Goal: Transaction & Acquisition: Purchase product/service

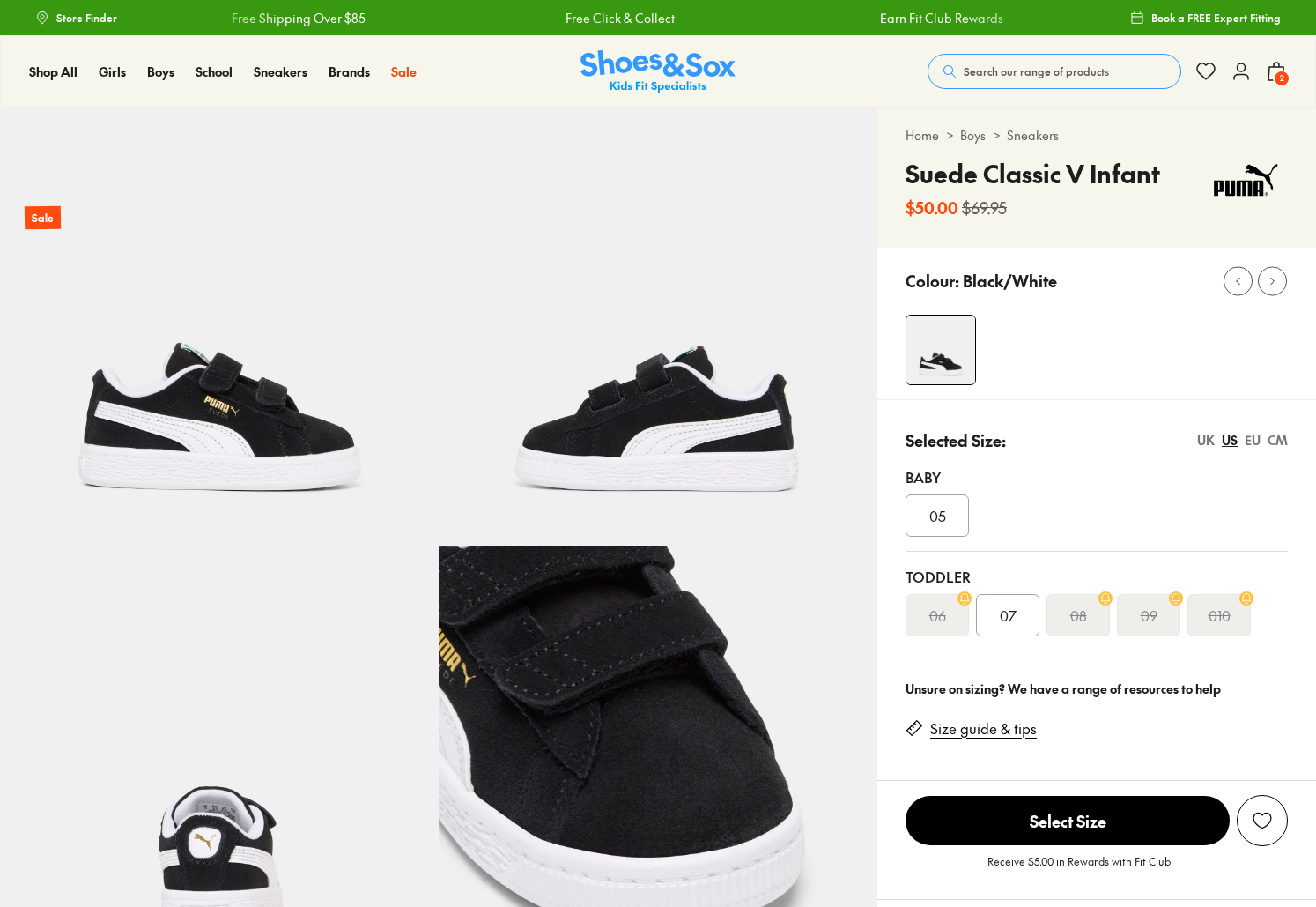
select select "*"
click at [1280, 73] on span "2" at bounding box center [1281, 79] width 18 height 18
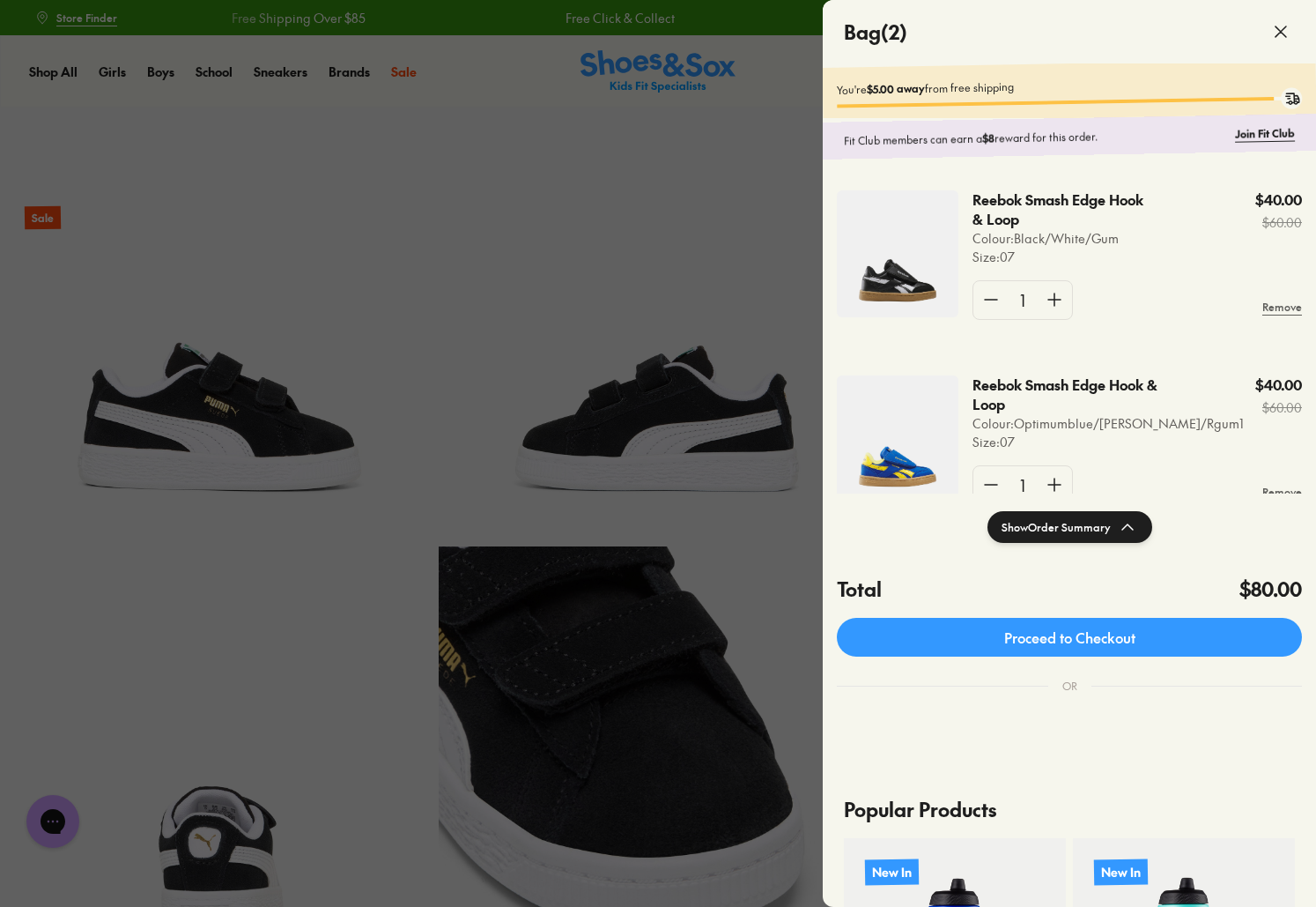
scroll to position [52, 0]
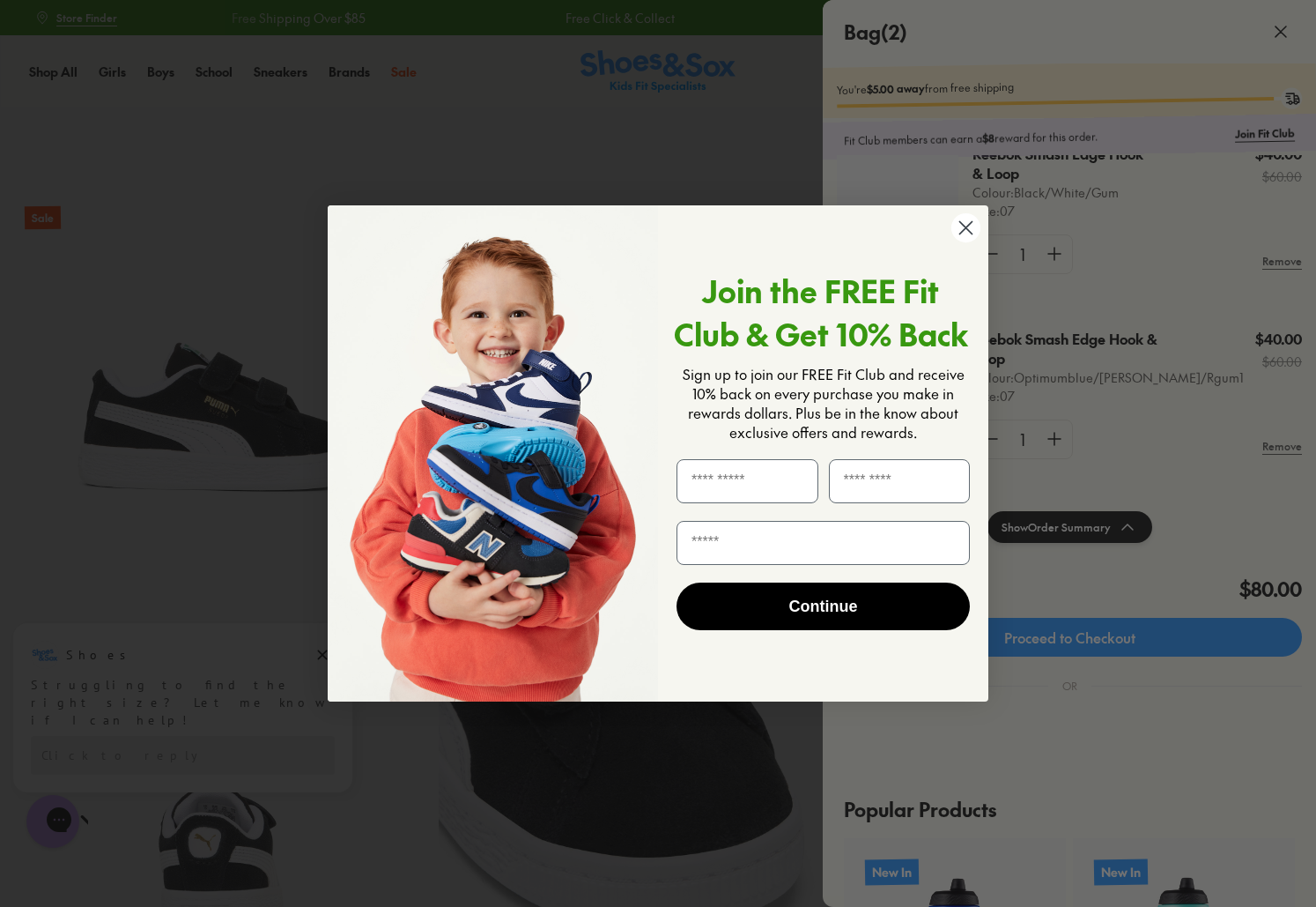
click at [961, 228] on circle "Close dialog" at bounding box center [965, 227] width 29 height 29
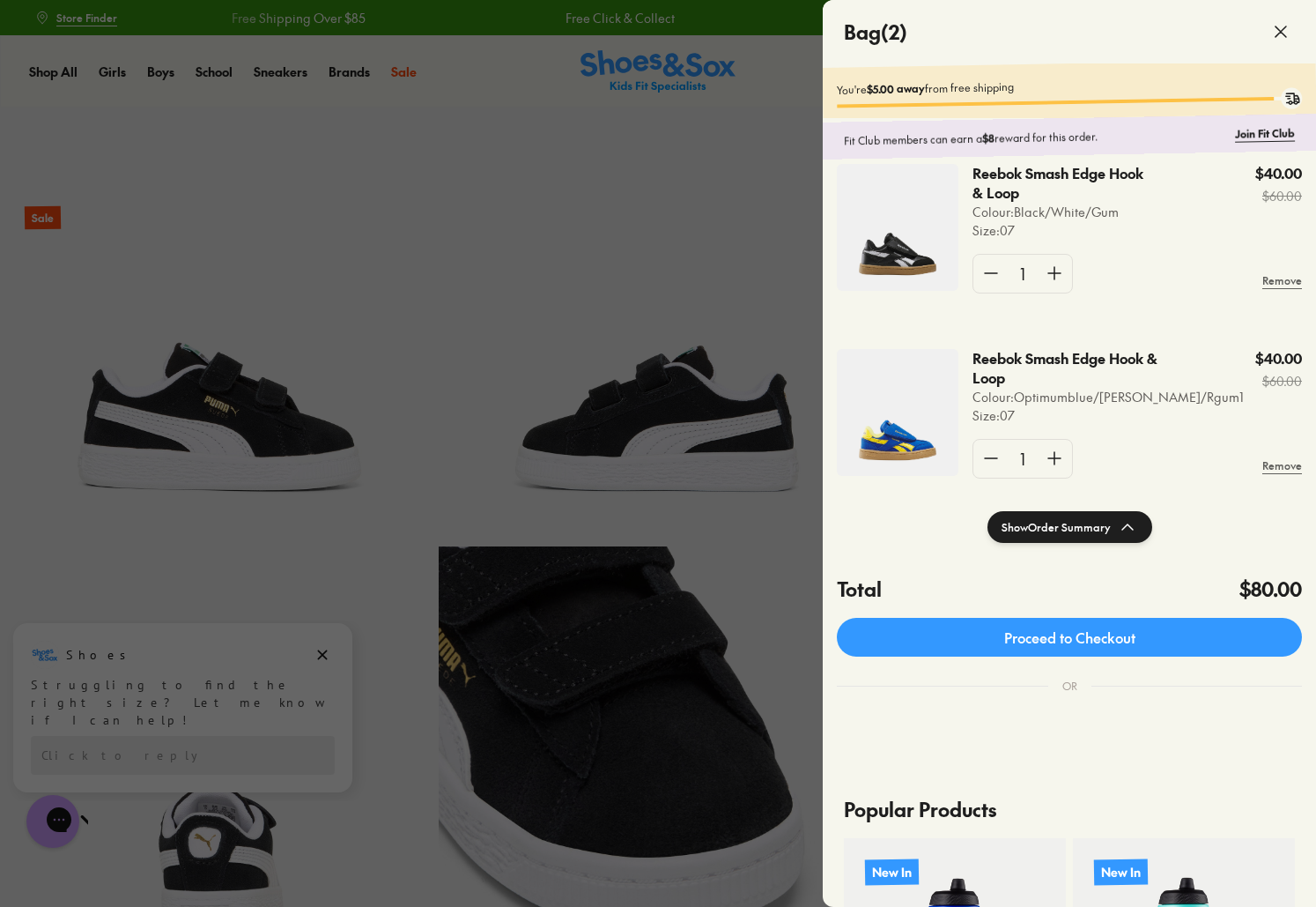
scroll to position [0, 0]
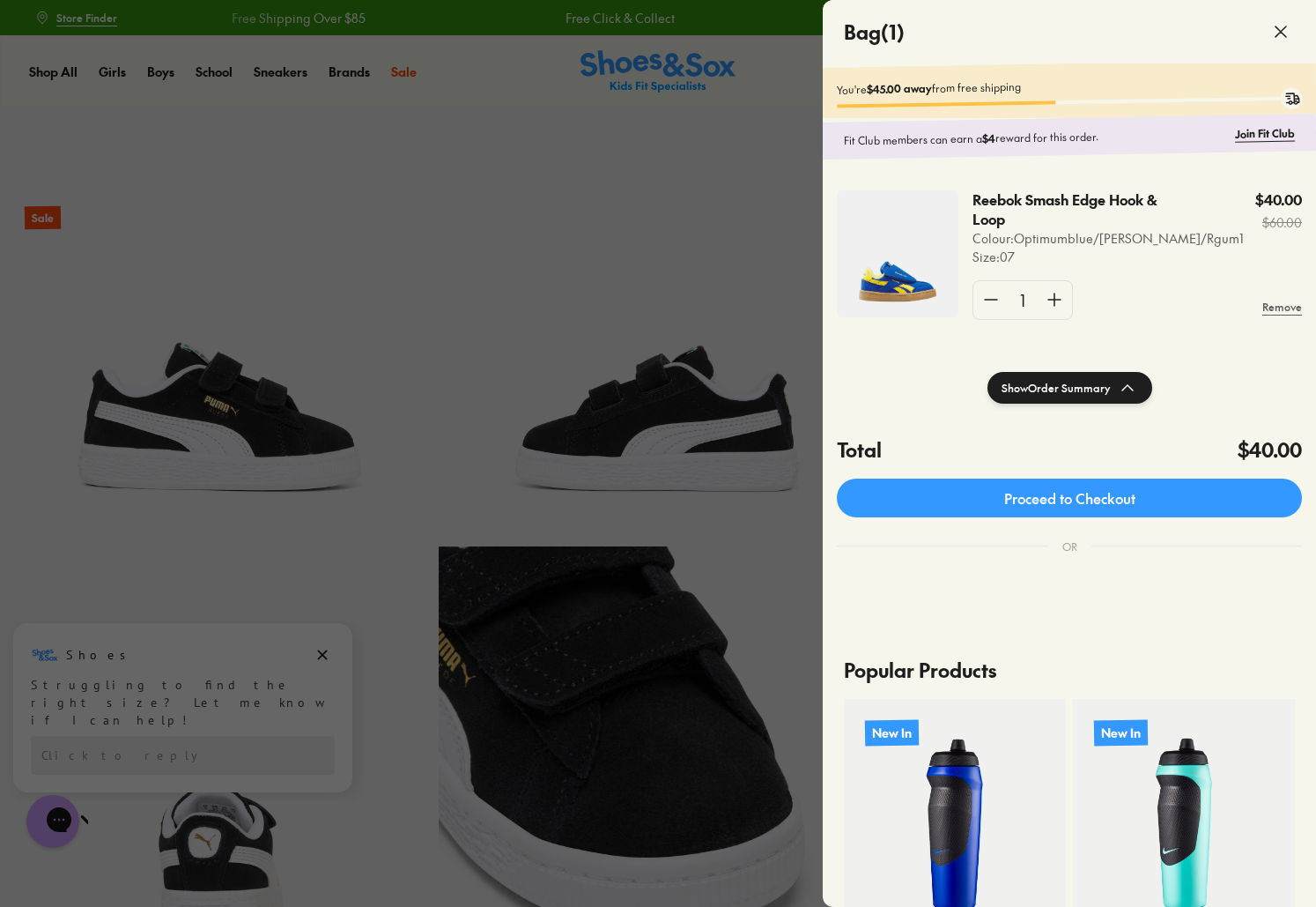
click at [799, 252] on div at bounding box center [658, 454] width 1316 height 907
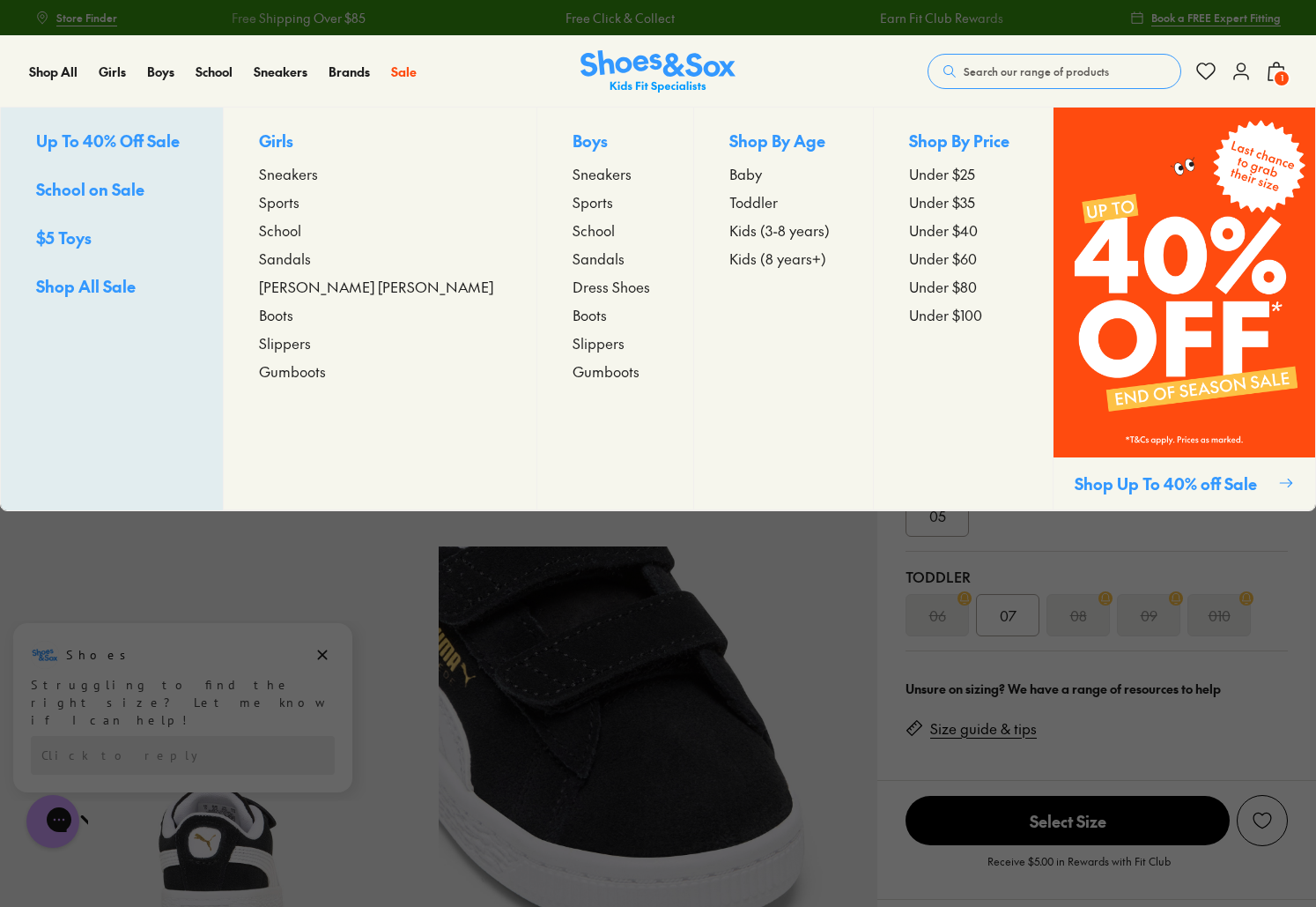
click at [729, 200] on span "Toddler" at bounding box center [753, 201] width 48 height 21
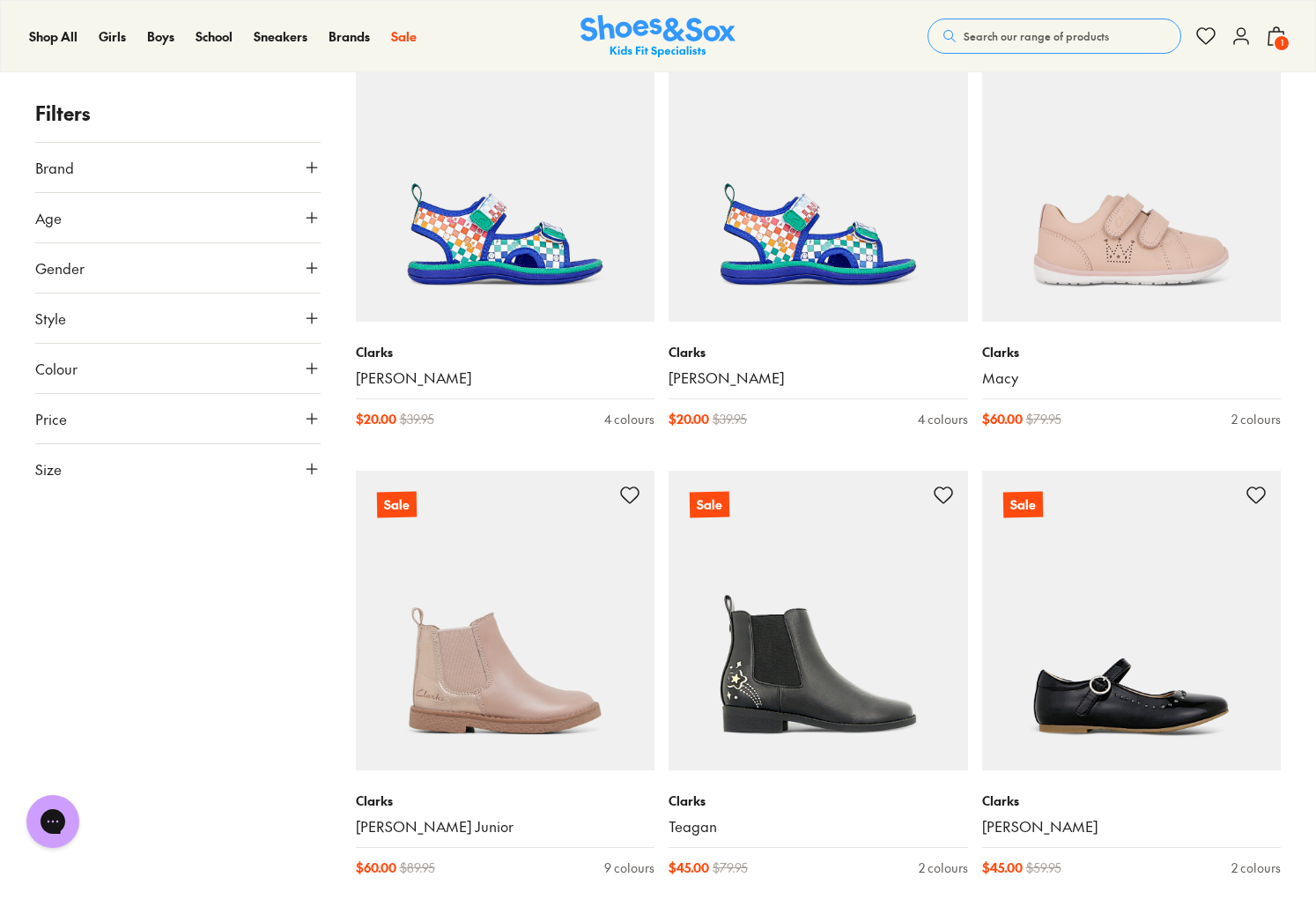
scroll to position [3471, 0]
